Goal: Find specific page/section: Find specific page/section

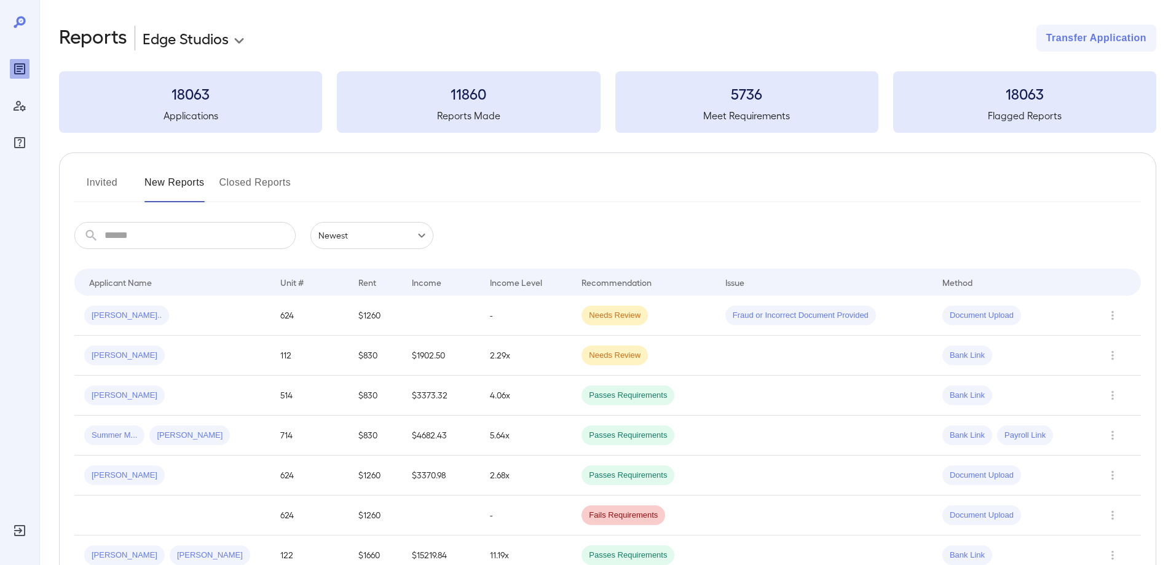
click at [114, 184] on button "Invited" at bounding box center [101, 188] width 55 height 30
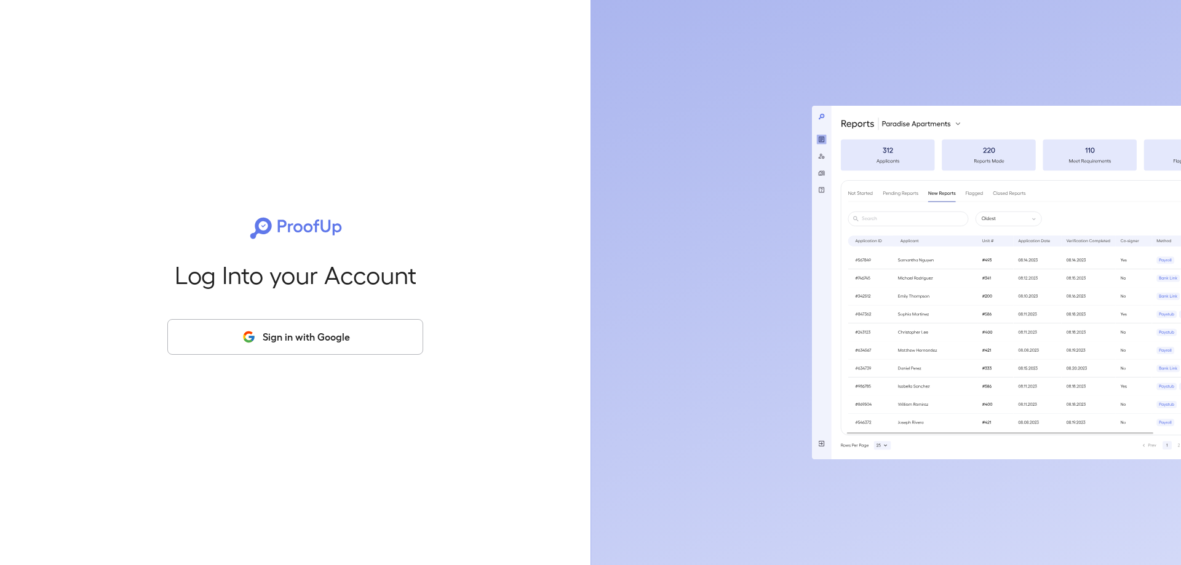
click at [273, 331] on button "Sign in with Google" at bounding box center [295, 337] width 256 height 36
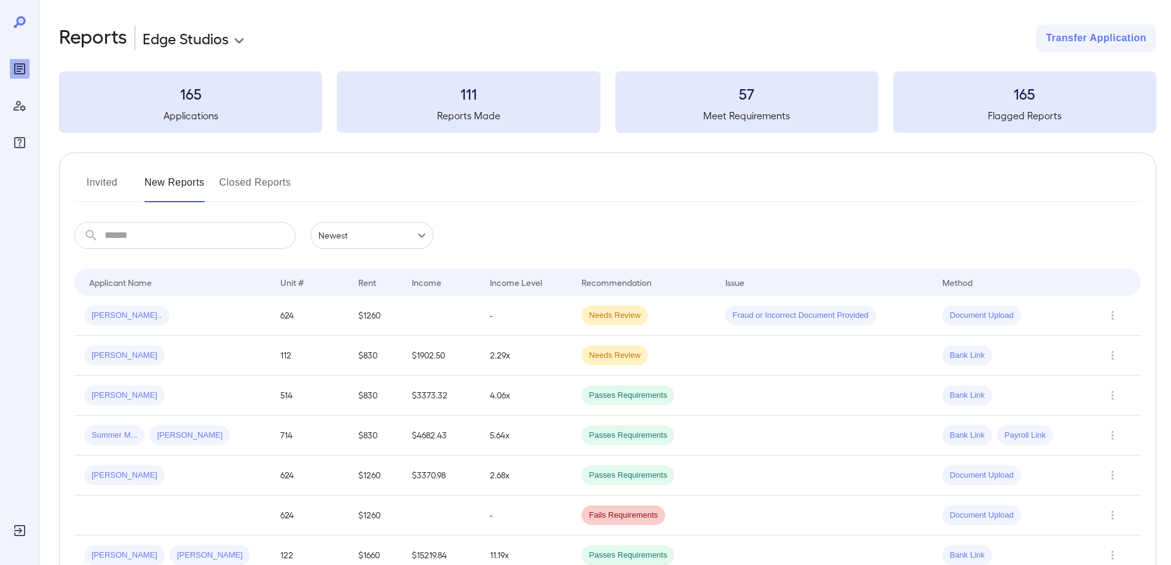
click at [104, 193] on button "Invited" at bounding box center [101, 188] width 55 height 30
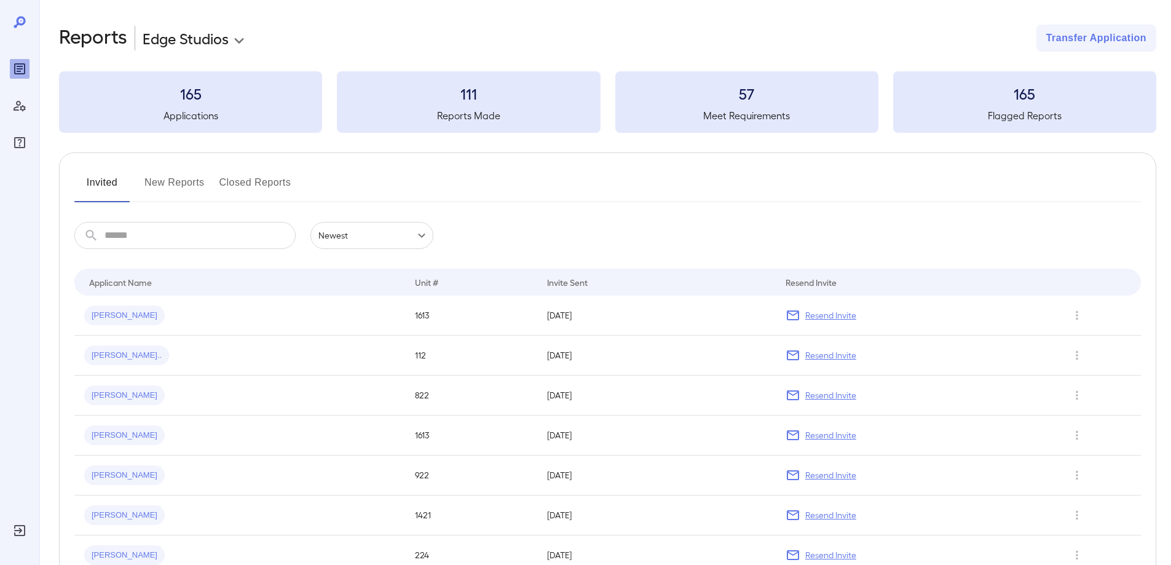
click at [178, 188] on button "New Reports" at bounding box center [175, 188] width 60 height 30
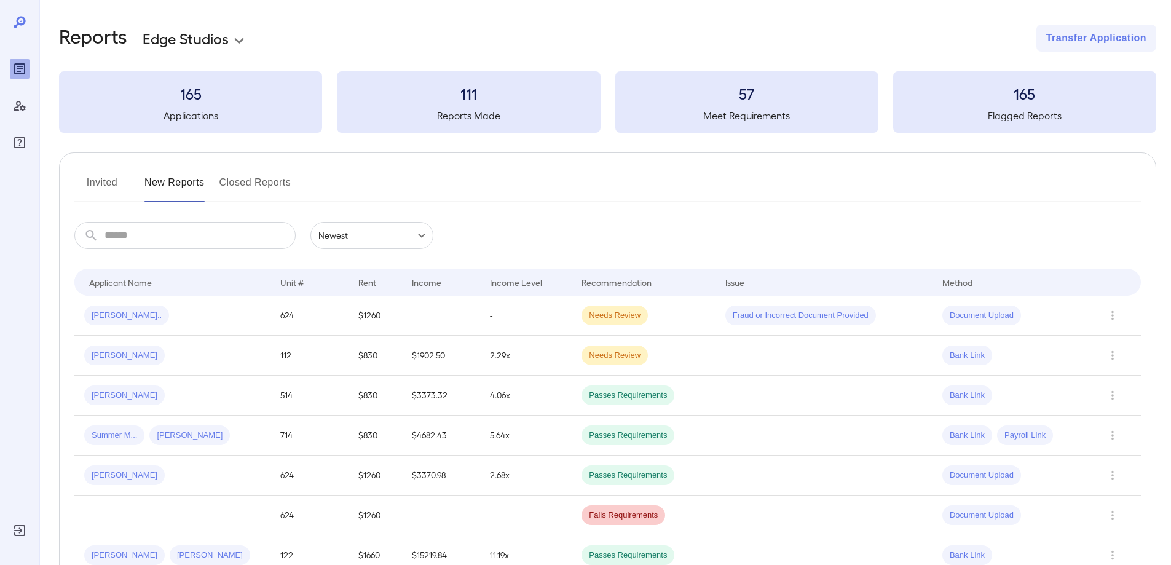
click at [113, 188] on button "Invited" at bounding box center [101, 188] width 55 height 30
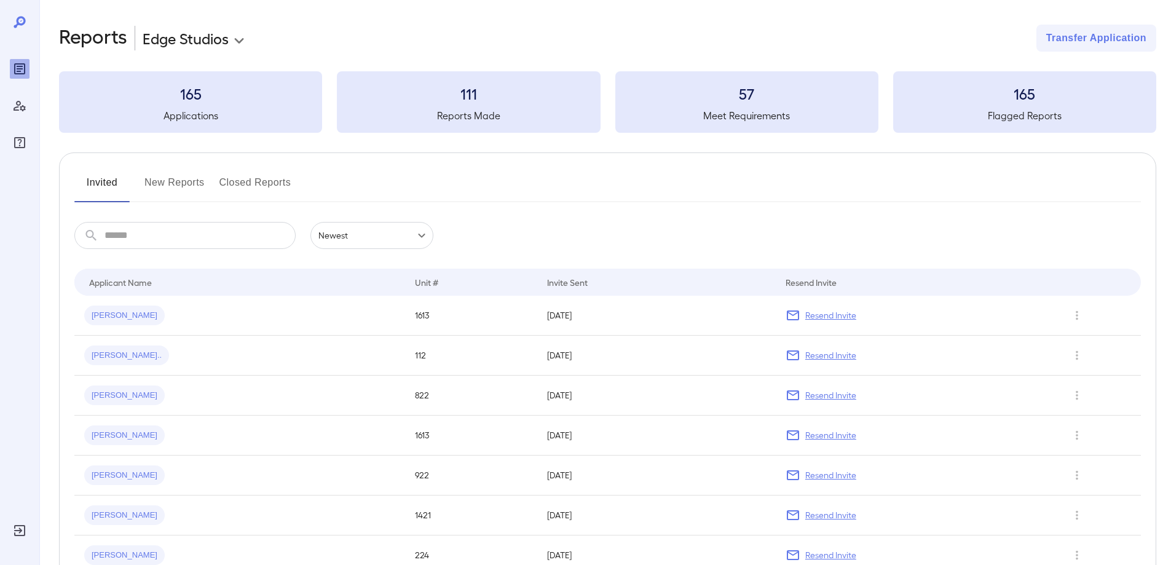
click at [181, 180] on button "New Reports" at bounding box center [175, 188] width 60 height 30
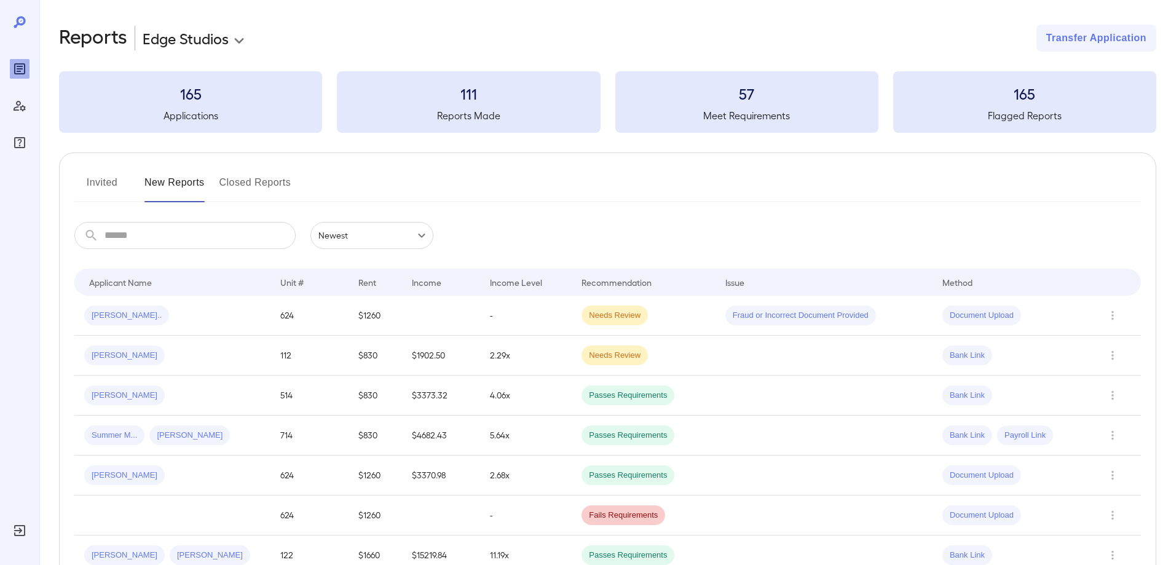
click at [89, 189] on button "Invited" at bounding box center [101, 188] width 55 height 30
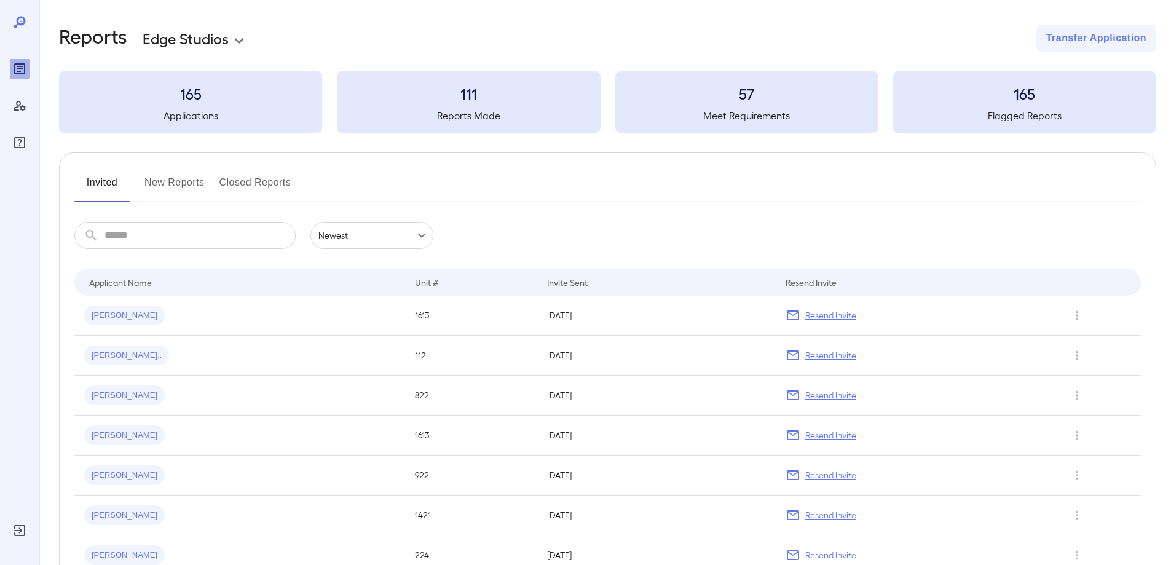
click at [183, 183] on button "New Reports" at bounding box center [175, 188] width 60 height 30
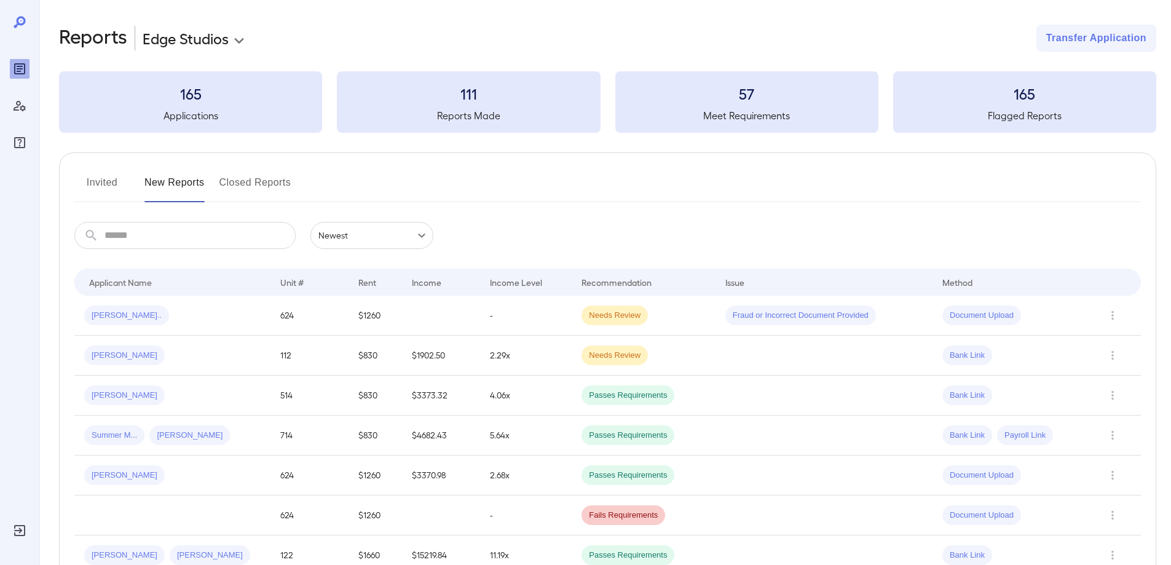
click at [87, 184] on button "Invited" at bounding box center [101, 188] width 55 height 30
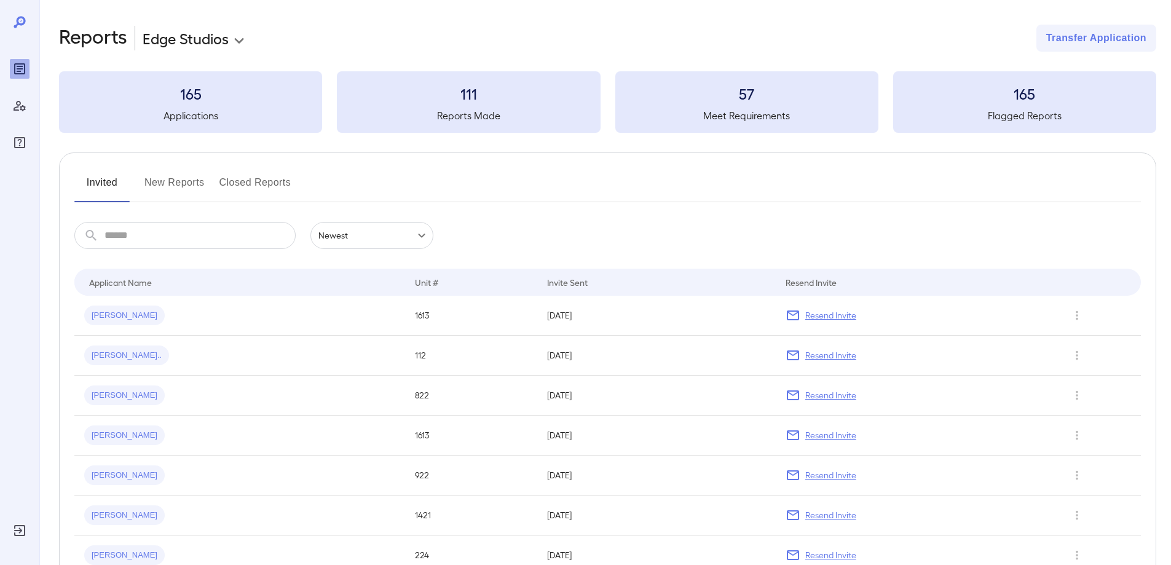
click at [183, 185] on button "New Reports" at bounding box center [175, 188] width 60 height 30
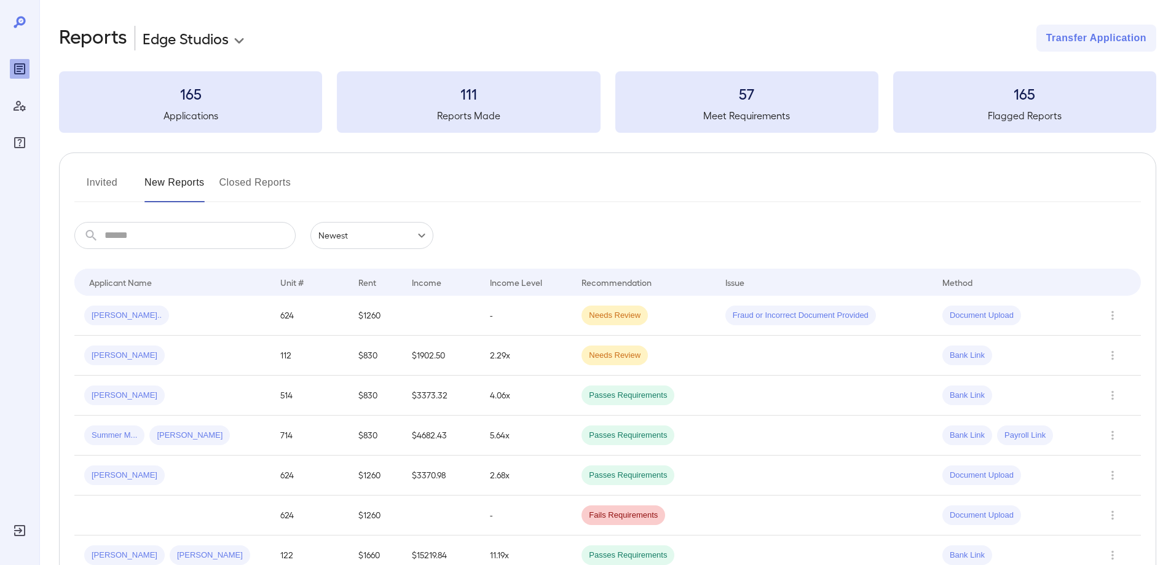
click at [103, 182] on button "Invited" at bounding box center [101, 188] width 55 height 30
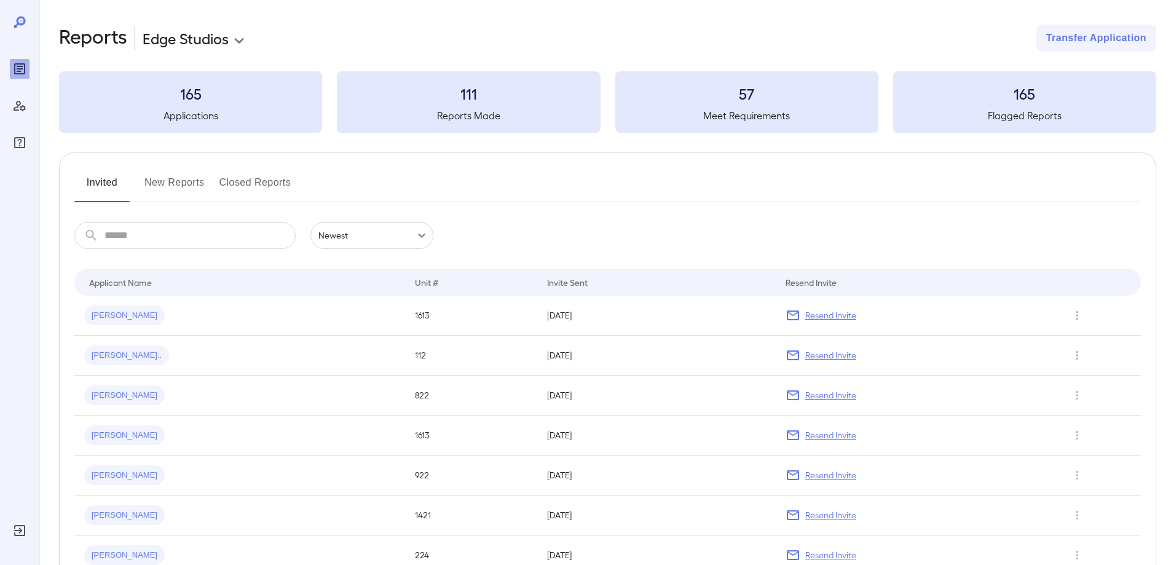
click at [188, 172] on div "Invited New Reports Closed Reports ​ ​ Newest ****** Drop to group by Applicant…" at bounding box center [608, 501] width 1098 height 699
click at [181, 180] on button "New Reports" at bounding box center [175, 188] width 60 height 30
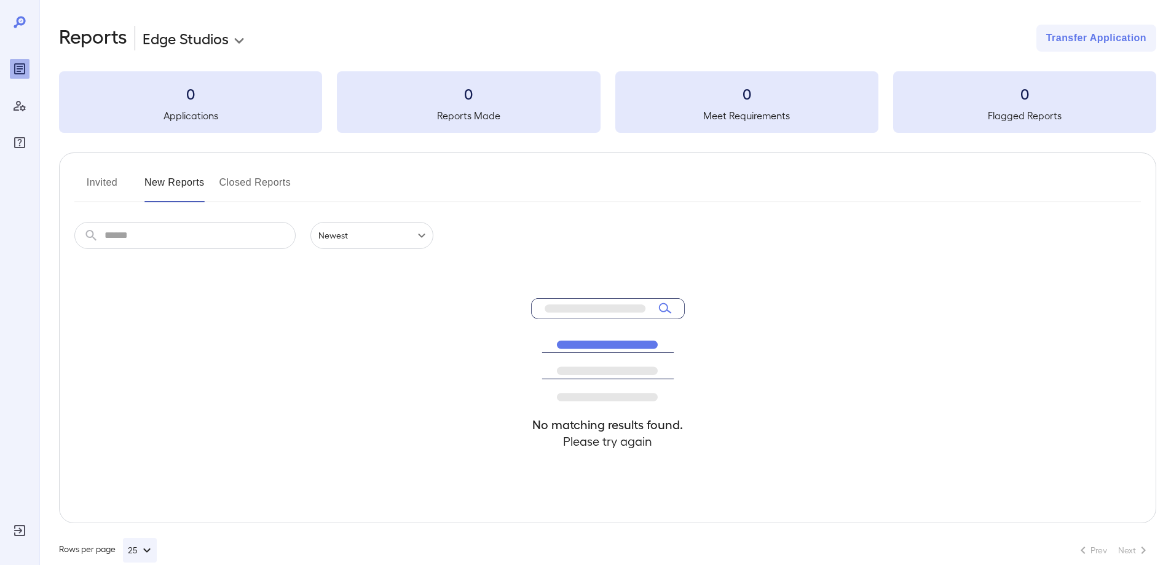
click at [113, 180] on button "Invited" at bounding box center [101, 188] width 55 height 30
click at [186, 184] on button "New Reports" at bounding box center [175, 188] width 60 height 30
click at [90, 182] on button "Invited" at bounding box center [101, 188] width 55 height 30
click at [181, 183] on button "New Reports" at bounding box center [175, 188] width 60 height 30
